Goal: Manage account settings

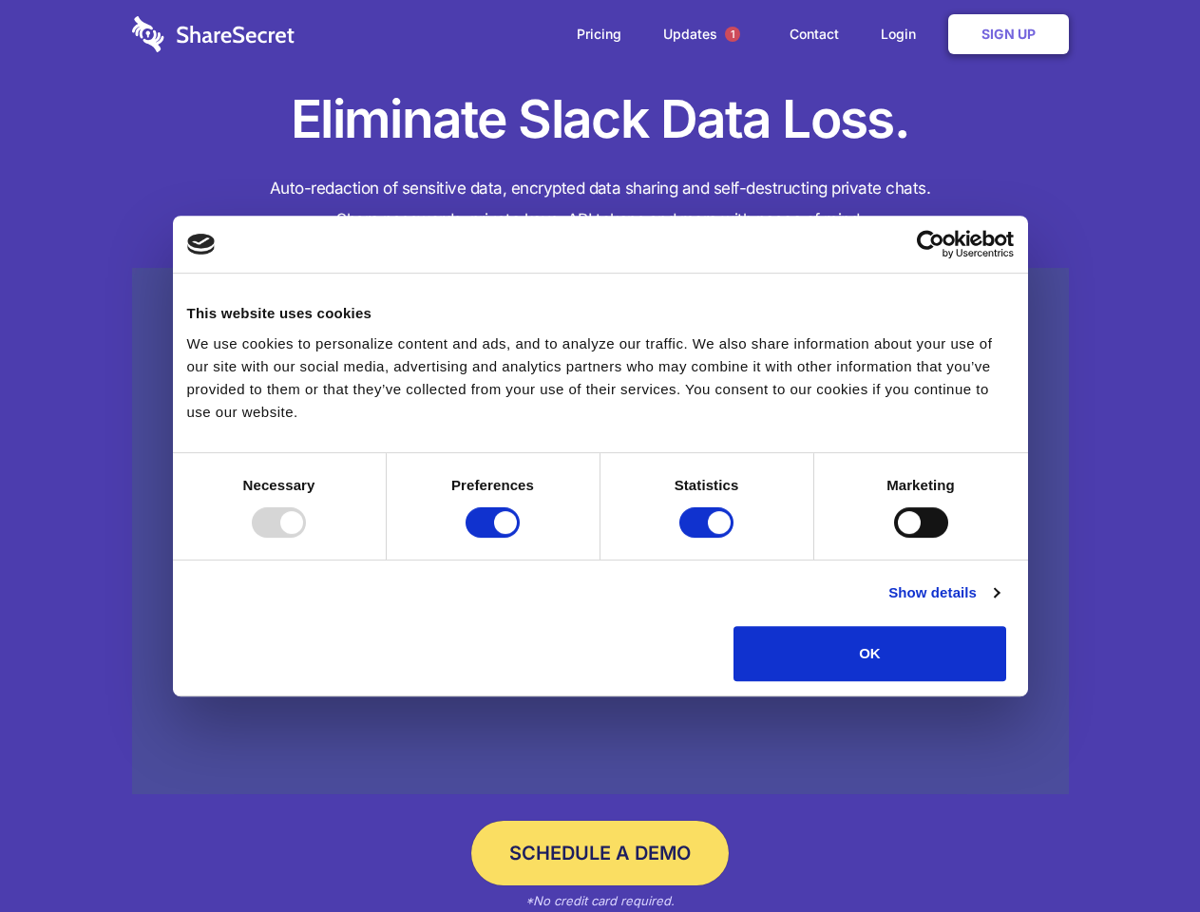
click at [306, 538] on div at bounding box center [279, 522] width 54 height 30
click at [520, 538] on input "Preferences" at bounding box center [493, 522] width 54 height 30
checkbox input "false"
click at [709, 538] on input "Statistics" at bounding box center [706, 522] width 54 height 30
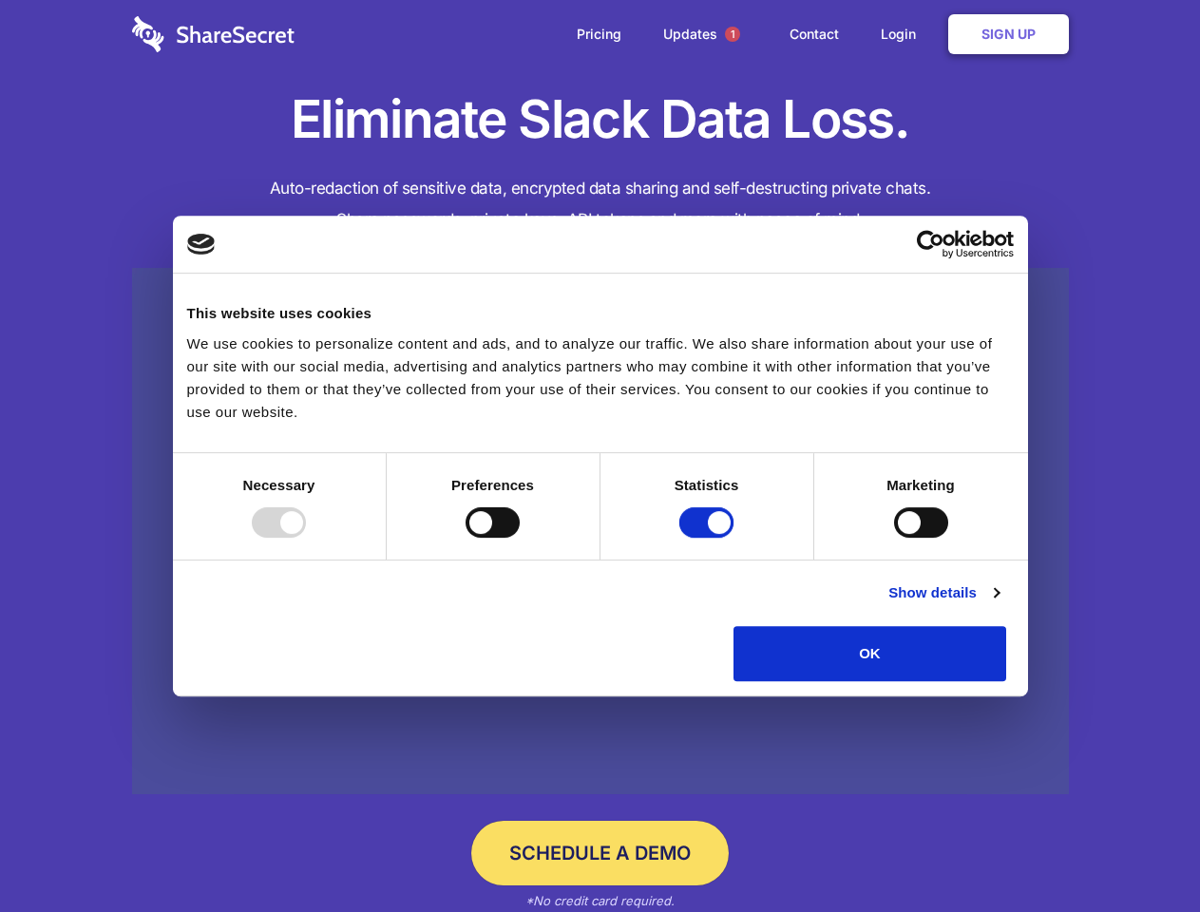
checkbox input "false"
click at [894, 538] on input "Marketing" at bounding box center [921, 522] width 54 height 30
checkbox input "true"
